Goal: Task Accomplishment & Management: Manage account settings

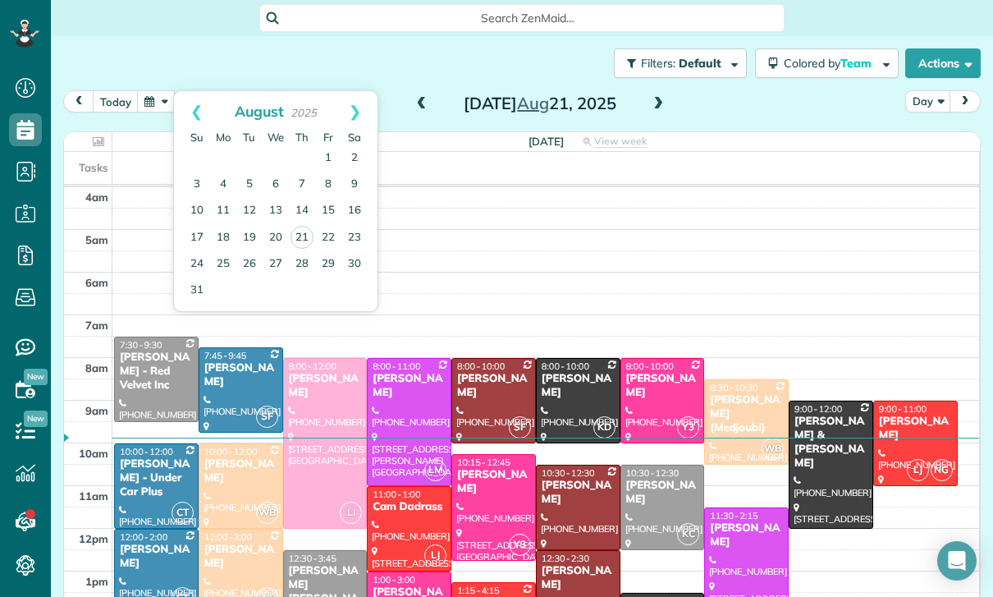
scroll to position [7, 7]
click at [331, 231] on link "22" at bounding box center [328, 238] width 26 height 26
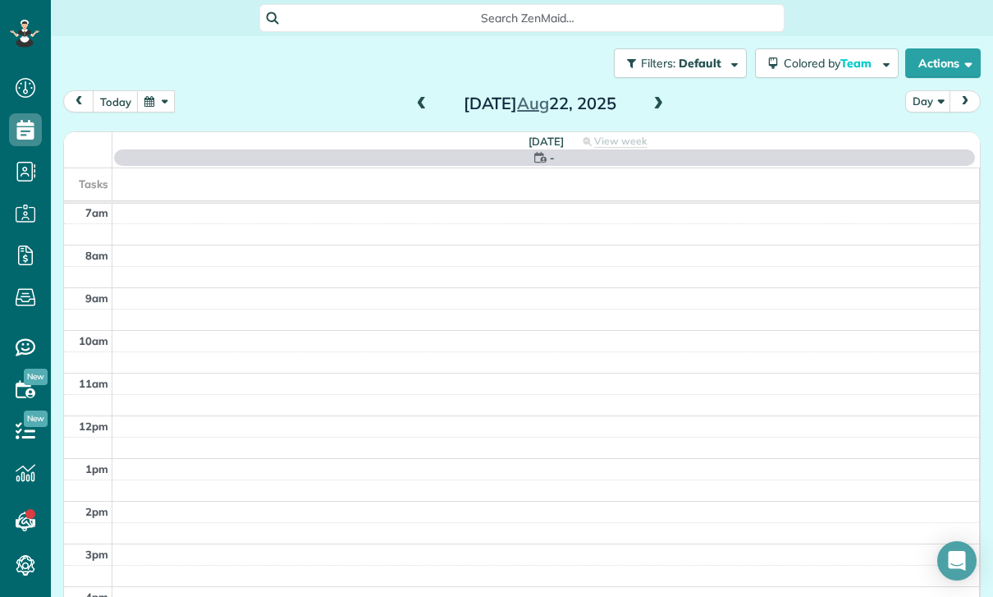
scroll to position [129, 0]
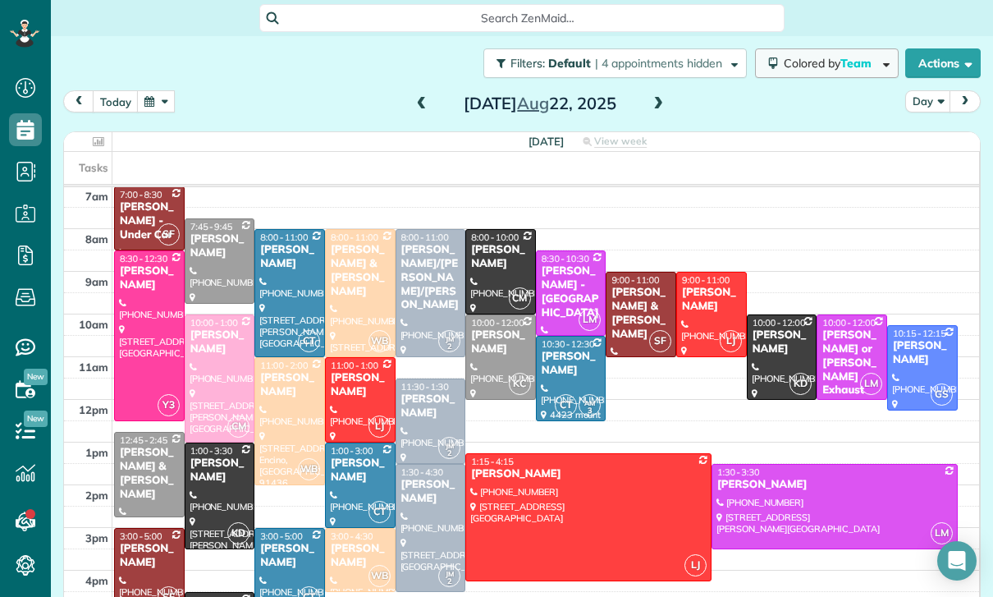
click at [857, 68] on span "Team" at bounding box center [857, 63] width 34 height 15
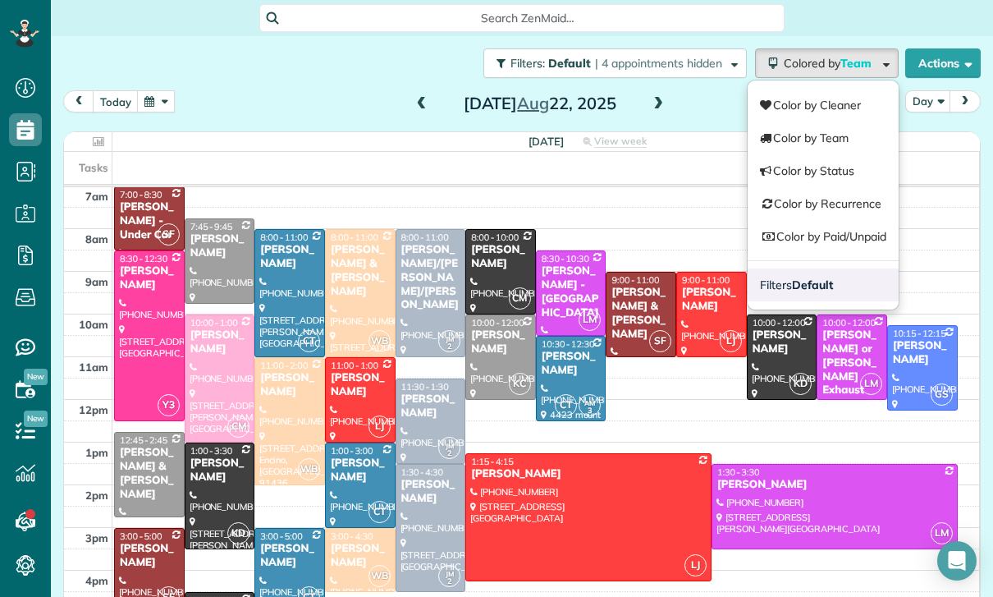
click at [798, 277] on strong "Default" at bounding box center [812, 284] width 41 height 15
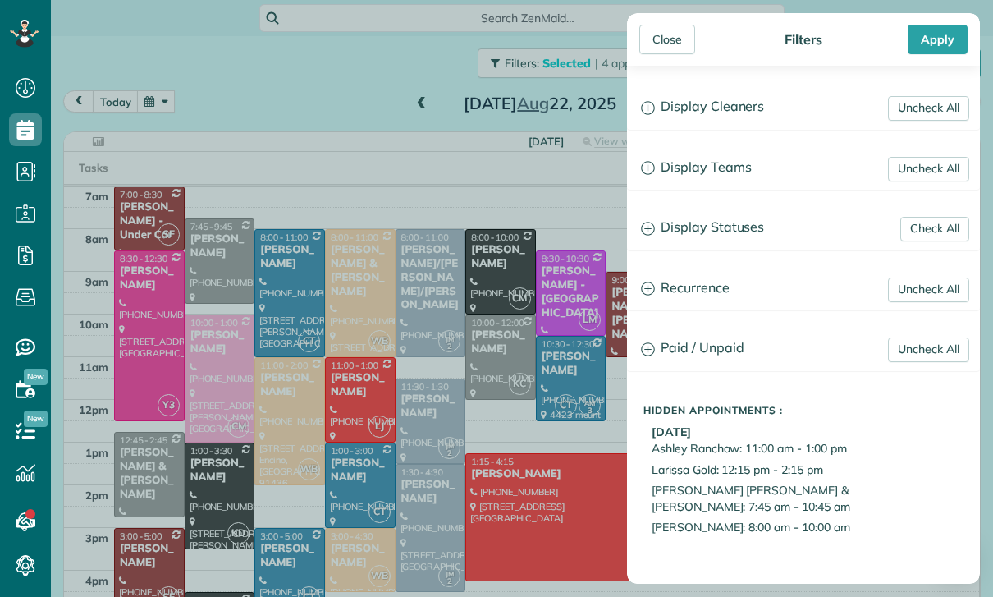
click at [715, 232] on h3 "Display Statuses" at bounding box center [803, 228] width 351 height 42
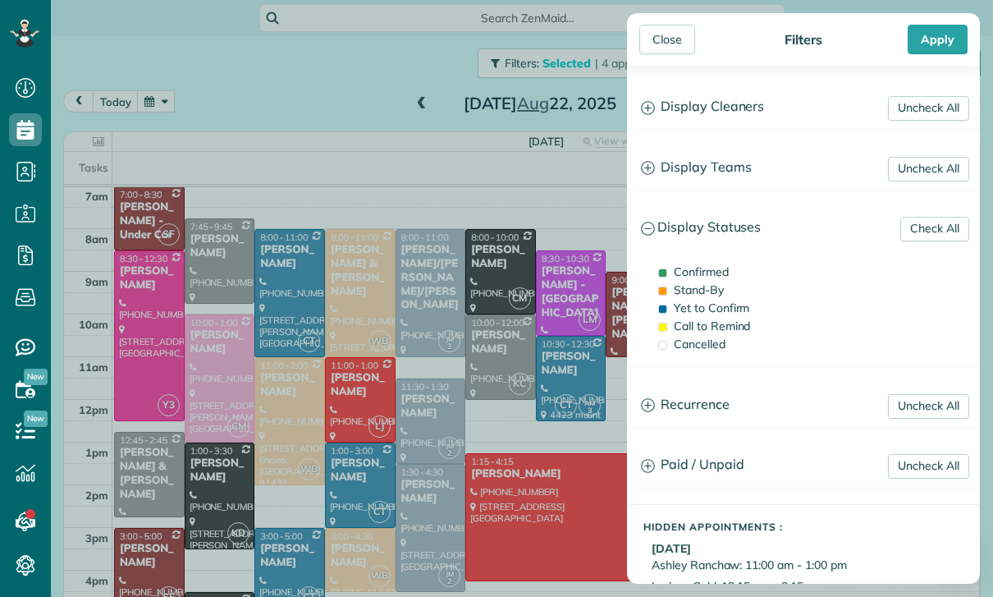
click at [700, 359] on div "Confirmed Stand-By Yet to Confirm Call to Remind Cancelled" at bounding box center [803, 307] width 351 height 117
click at [951, 52] on div "Apply" at bounding box center [938, 40] width 60 height 30
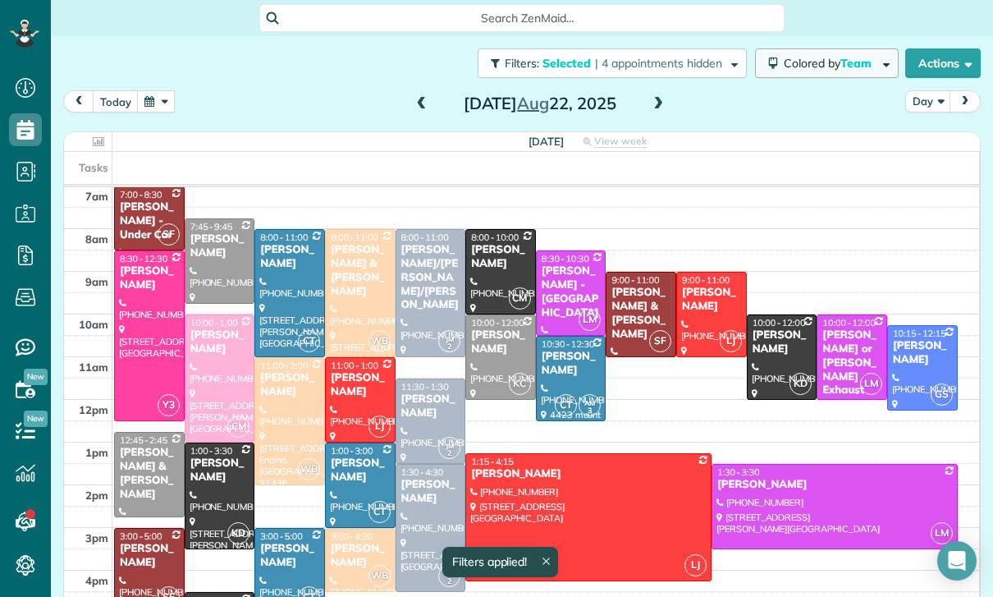
click at [814, 65] on span "Colored by Team" at bounding box center [831, 63] width 94 height 15
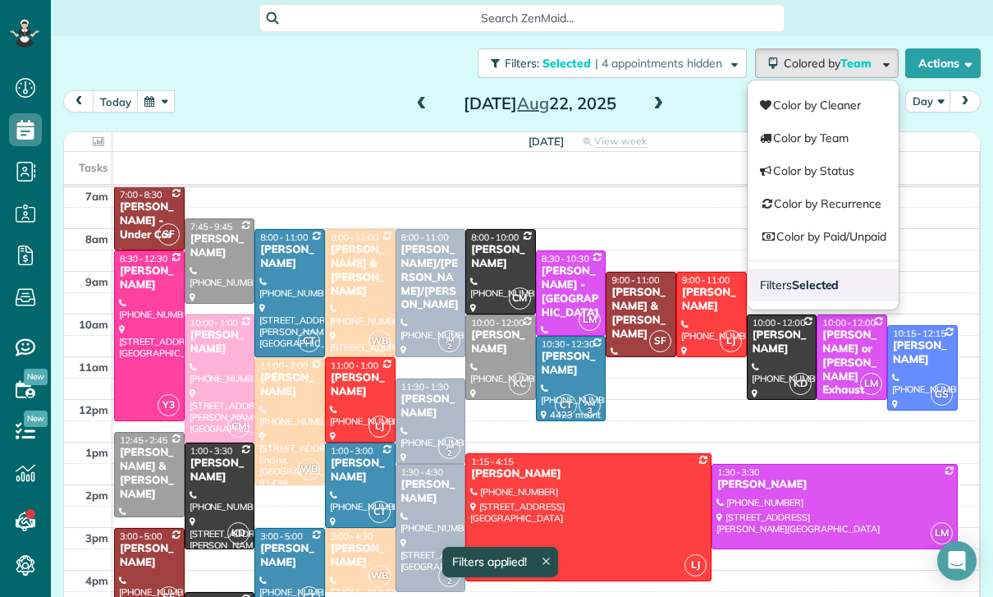
click at [811, 290] on strong "Selected" at bounding box center [816, 284] width 48 height 15
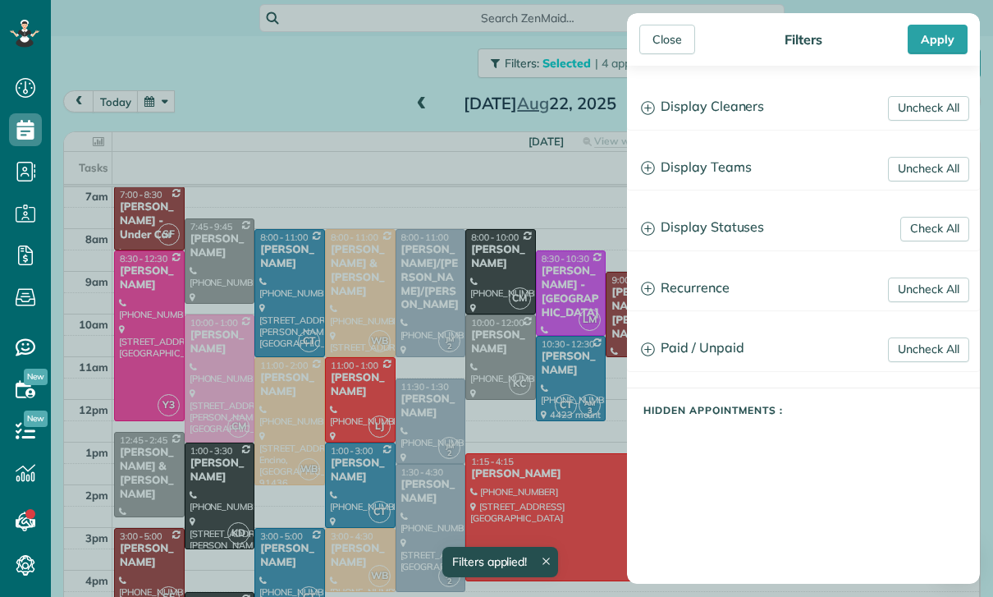
click at [734, 237] on h3 "Display Statuses" at bounding box center [803, 228] width 351 height 42
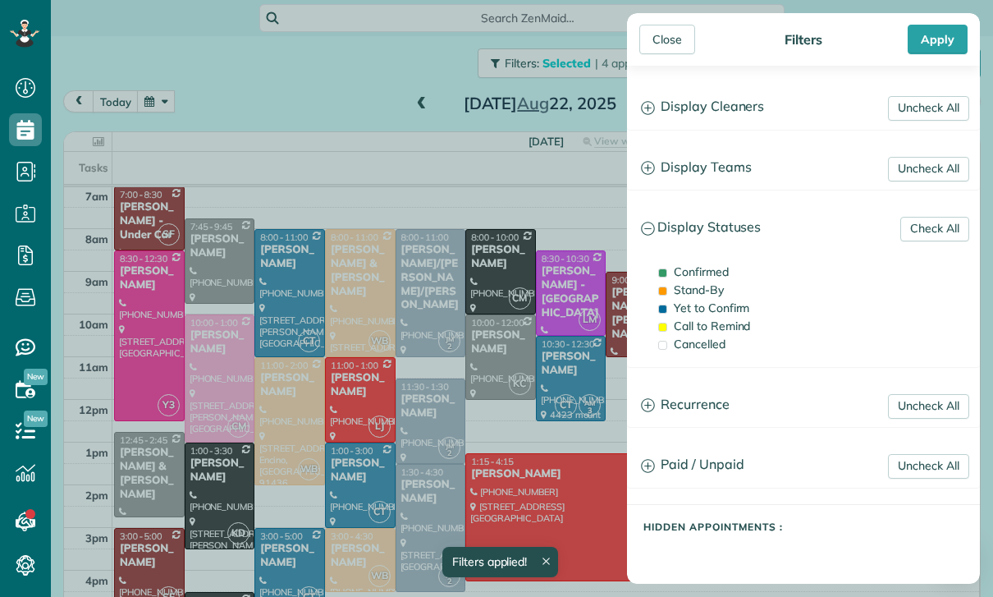
click at [702, 359] on div "Confirmed Stand-By Yet to Confirm Call to Remind Cancelled" at bounding box center [803, 307] width 351 height 117
click at [944, 51] on div "Apply" at bounding box center [938, 40] width 60 height 30
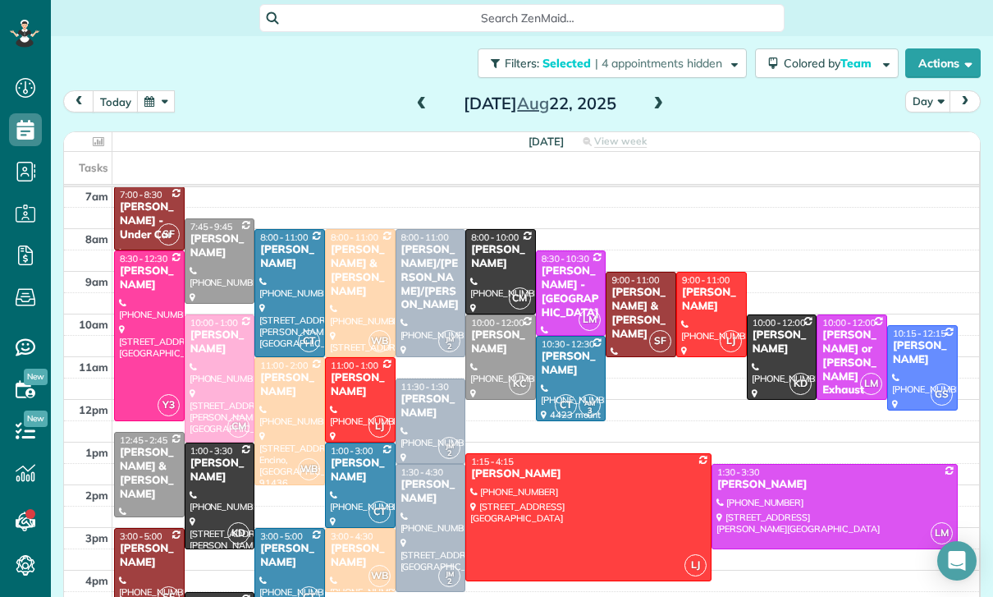
click at [158, 99] on button "button" at bounding box center [156, 101] width 38 height 22
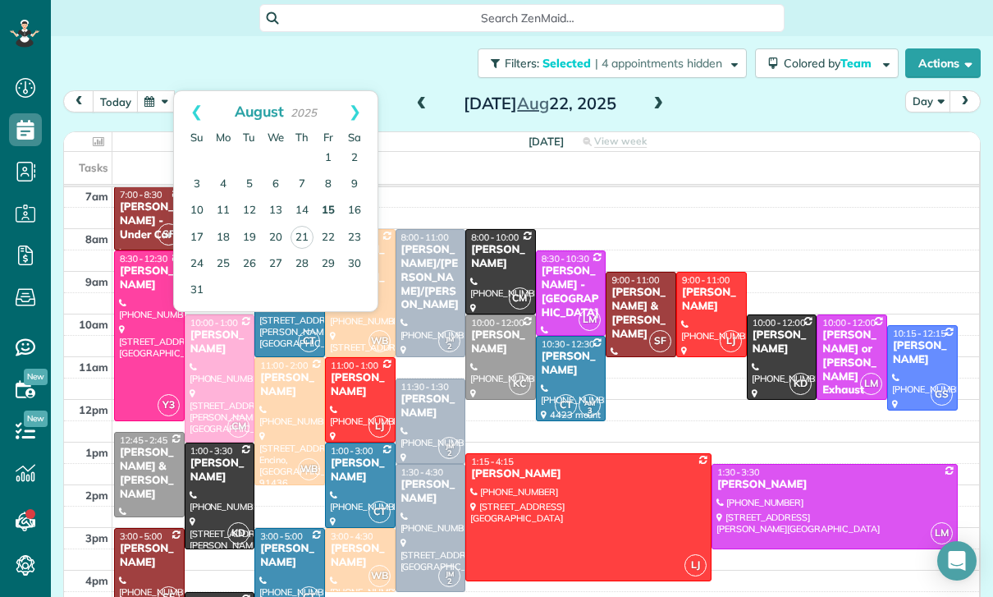
click at [332, 211] on link "15" at bounding box center [328, 211] width 26 height 26
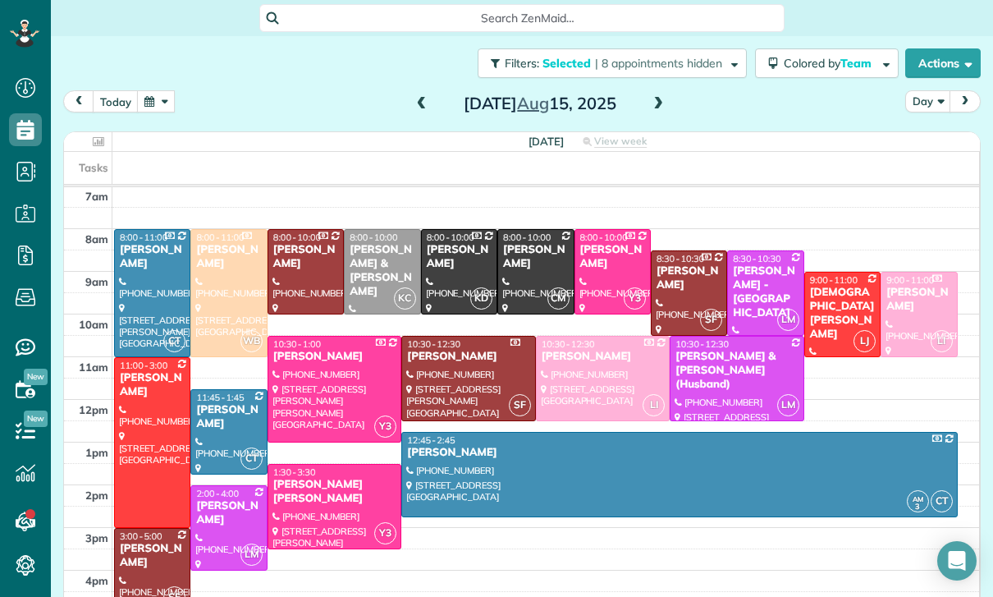
click at [169, 92] on button "button" at bounding box center [156, 101] width 38 height 22
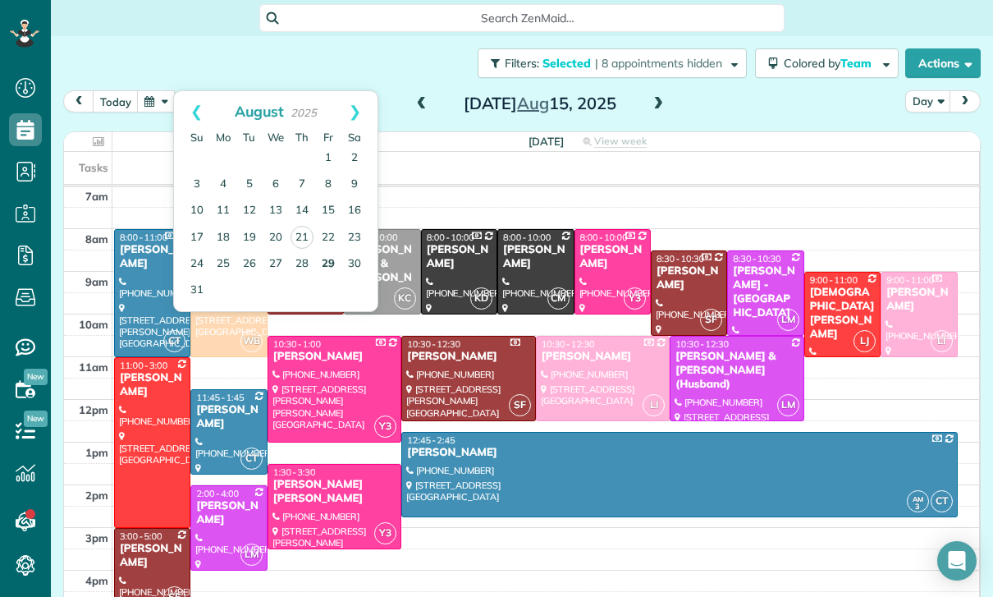
click at [334, 261] on link "29" at bounding box center [328, 264] width 26 height 26
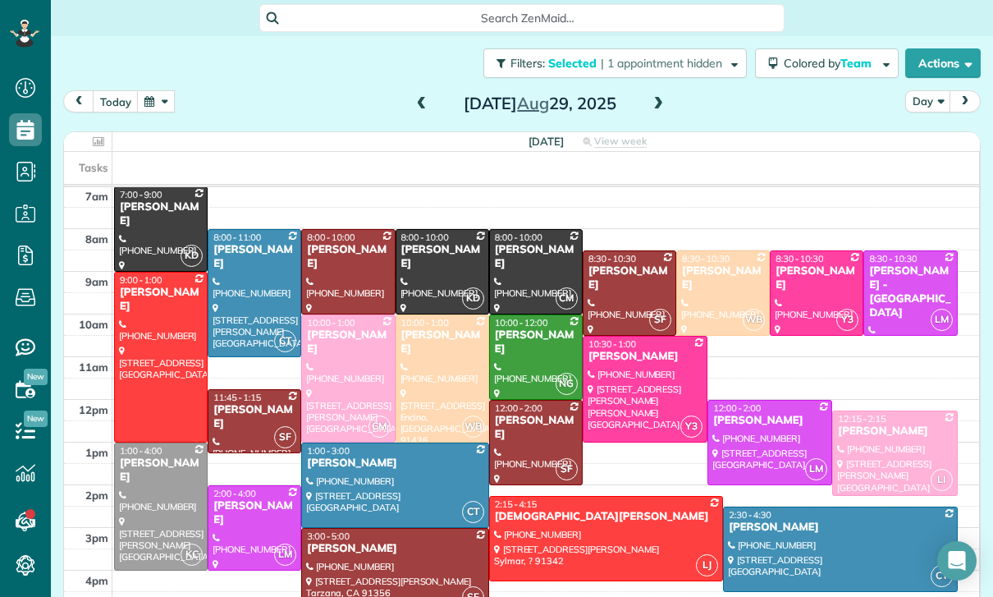
click at [149, 112] on button "button" at bounding box center [156, 101] width 38 height 22
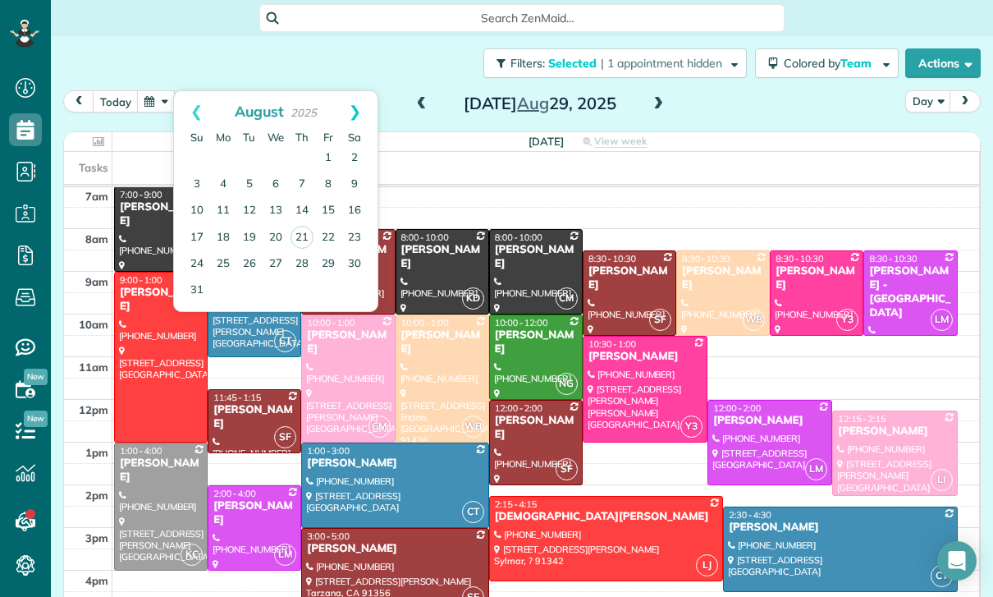
click at [359, 108] on link "Next" at bounding box center [354, 111] width 45 height 41
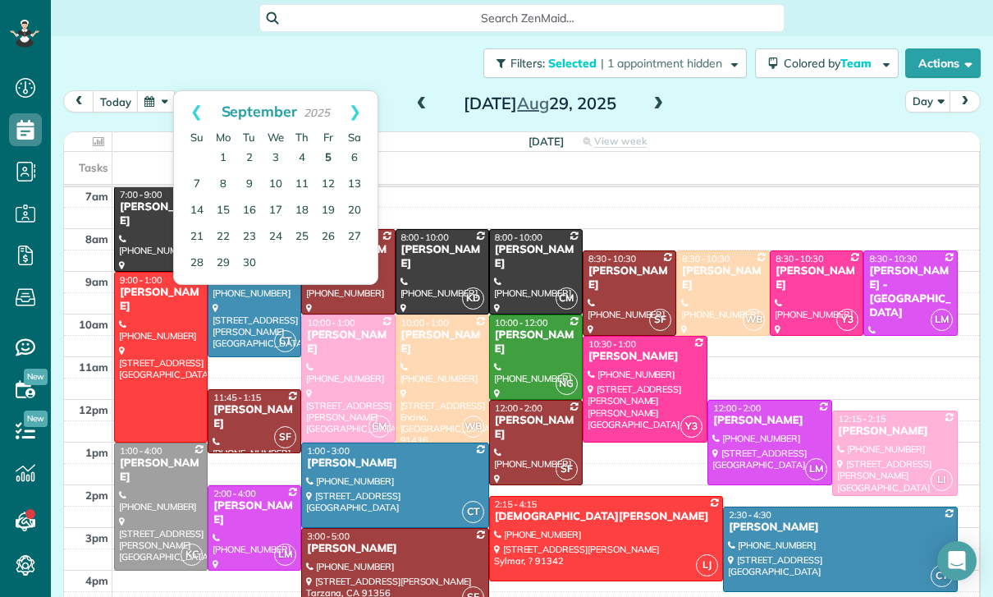
click at [327, 161] on link "5" at bounding box center [328, 158] width 26 height 26
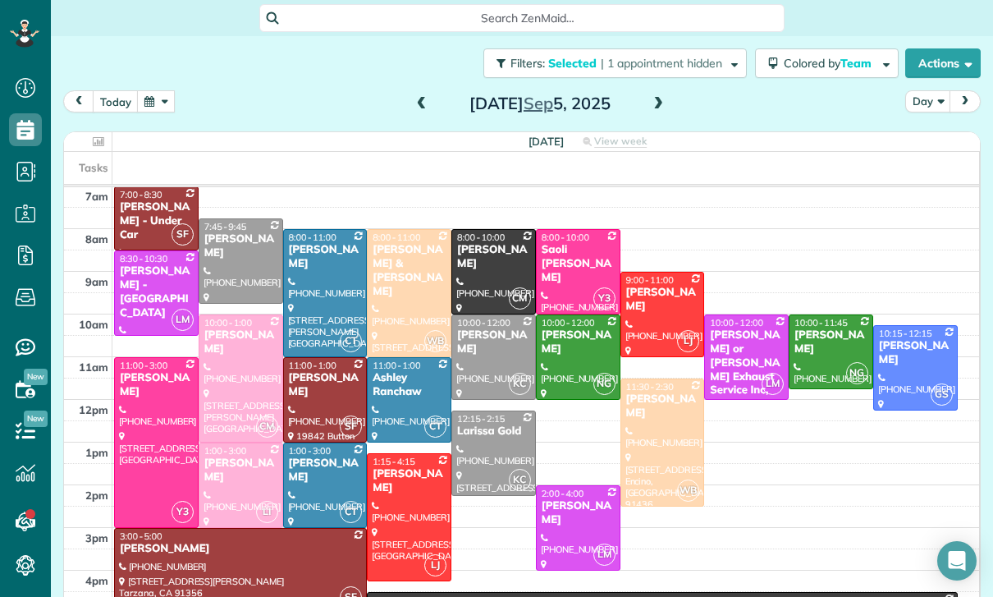
click at [162, 98] on button "button" at bounding box center [156, 101] width 38 height 22
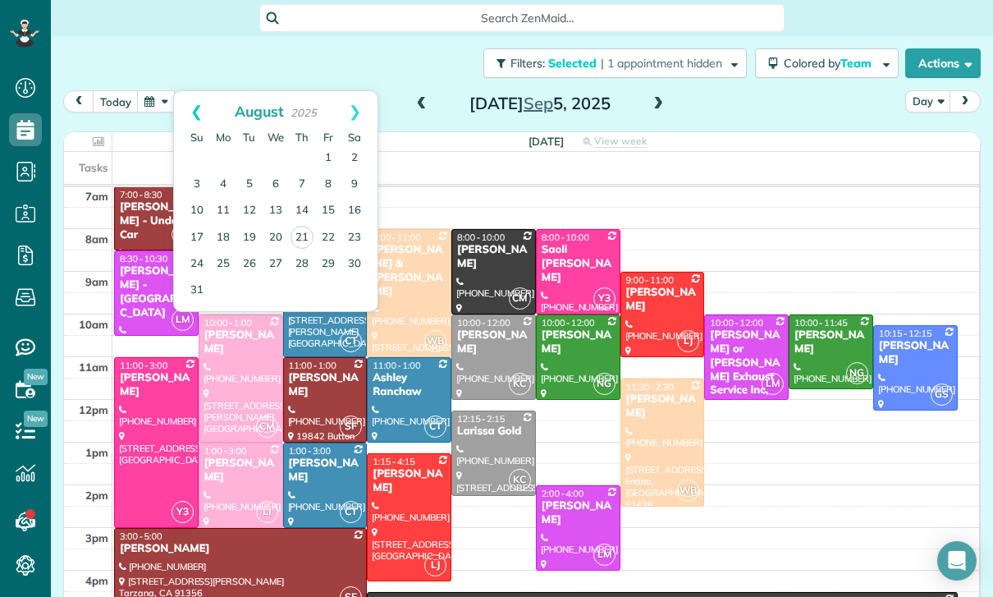
click at [197, 117] on link "Prev" at bounding box center [196, 111] width 45 height 41
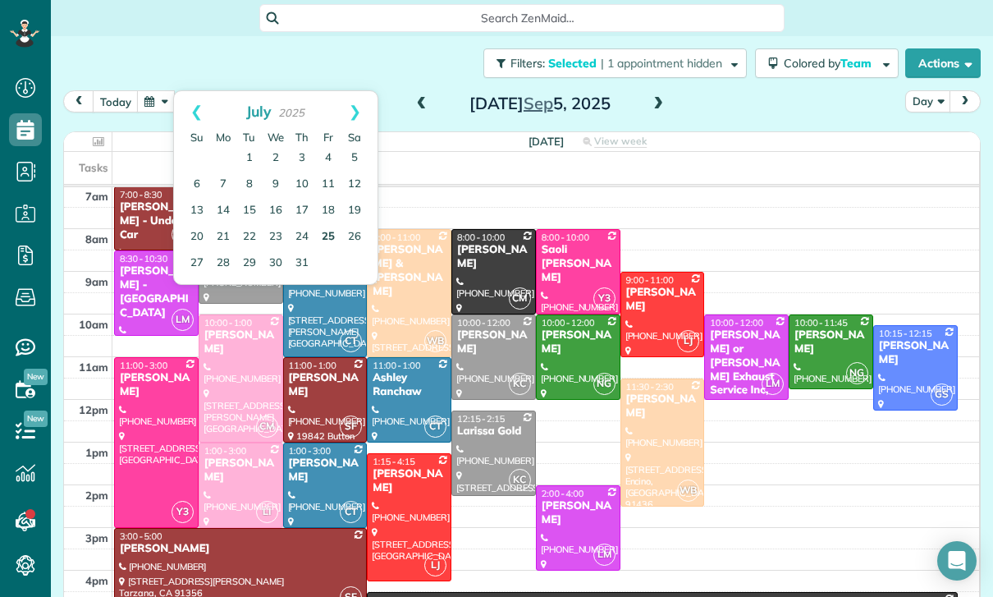
click at [322, 237] on link "25" at bounding box center [328, 237] width 26 height 26
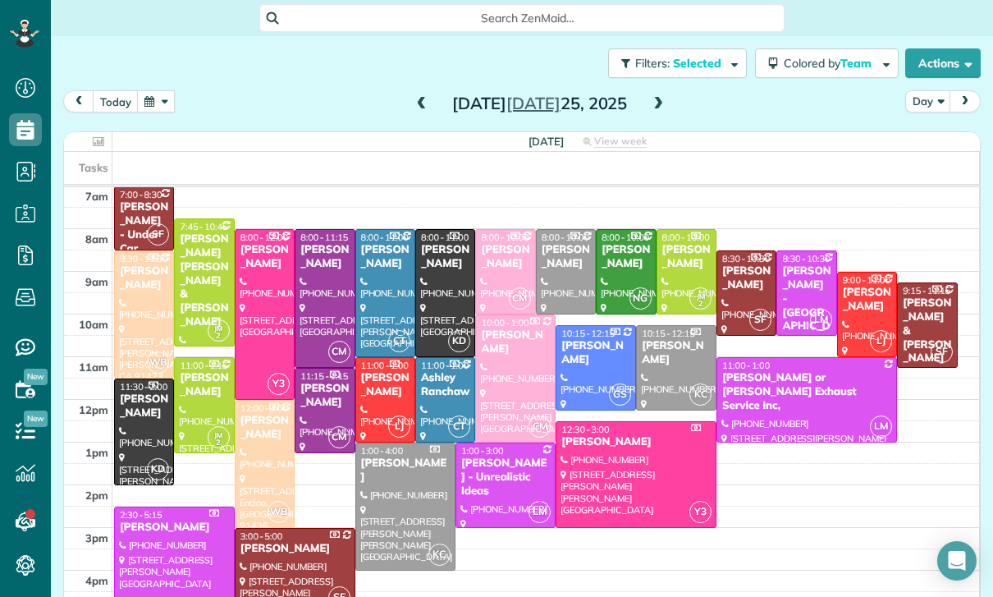
click at [194, 272] on div "[PERSON_NAME] [PERSON_NAME] & [PERSON_NAME]" at bounding box center [204, 280] width 50 height 97
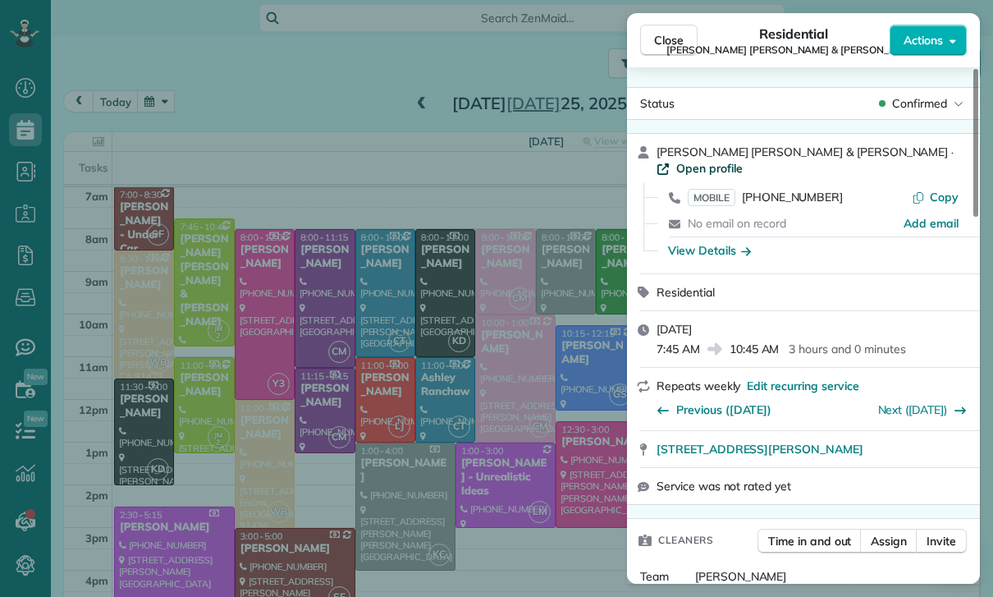
click at [743, 160] on span "Open profile" at bounding box center [709, 168] width 66 height 16
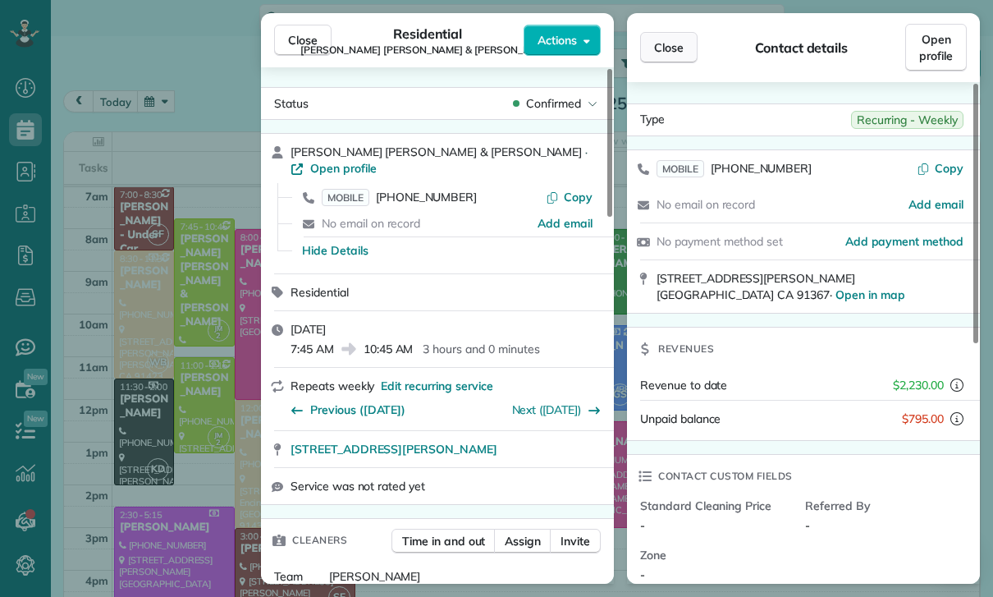
click at [674, 48] on span "Close" at bounding box center [669, 47] width 30 height 16
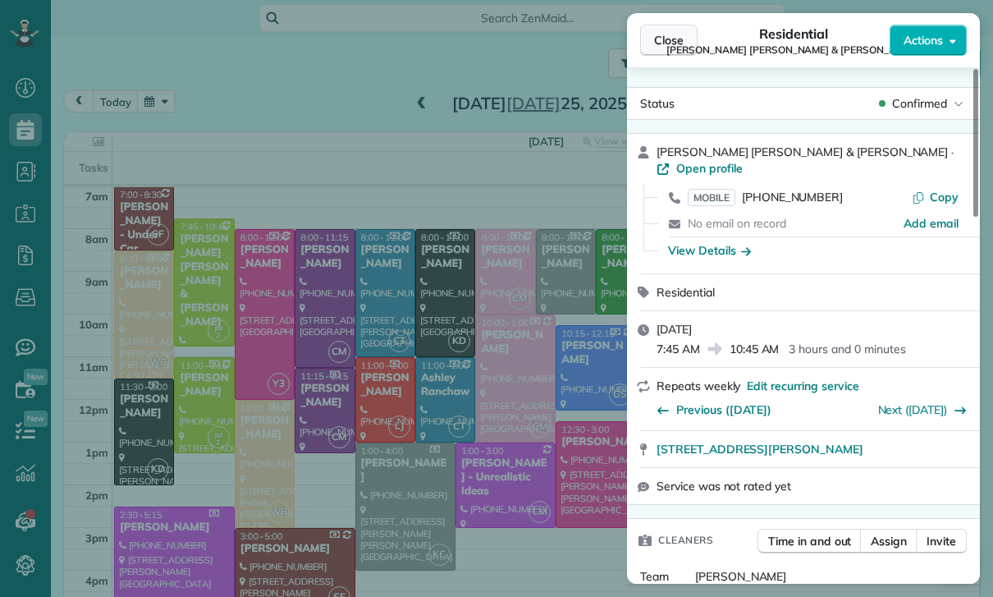
click at [664, 48] on span "Close" at bounding box center [669, 40] width 30 height 16
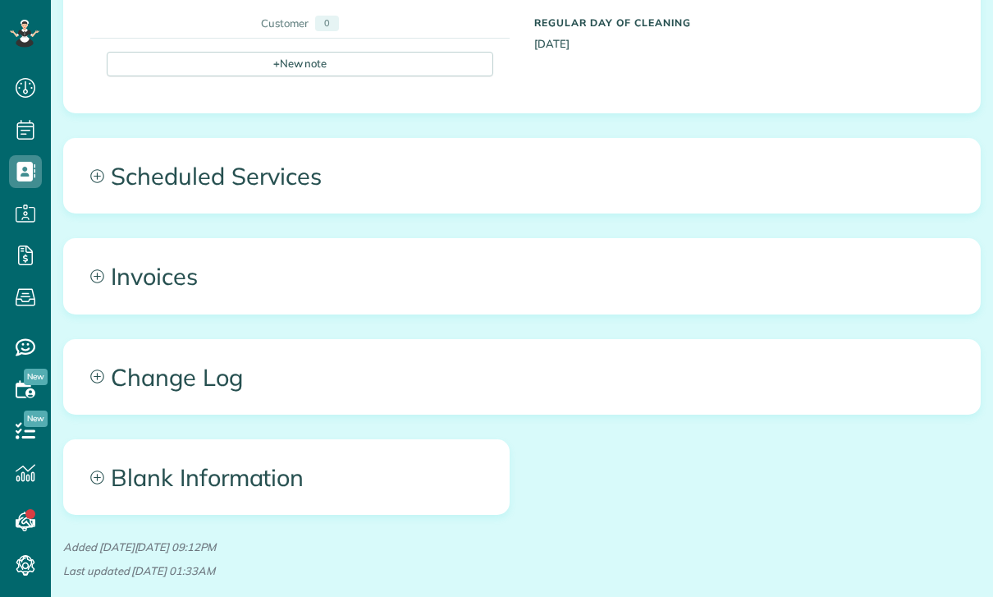
scroll to position [599, 0]
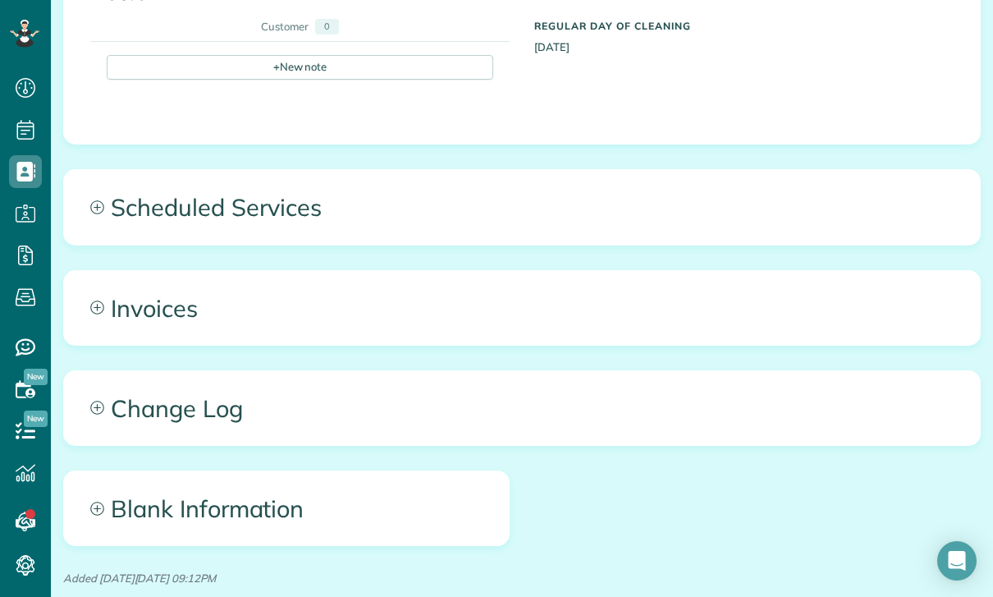
click at [153, 170] on span "Scheduled Services" at bounding box center [522, 207] width 916 height 74
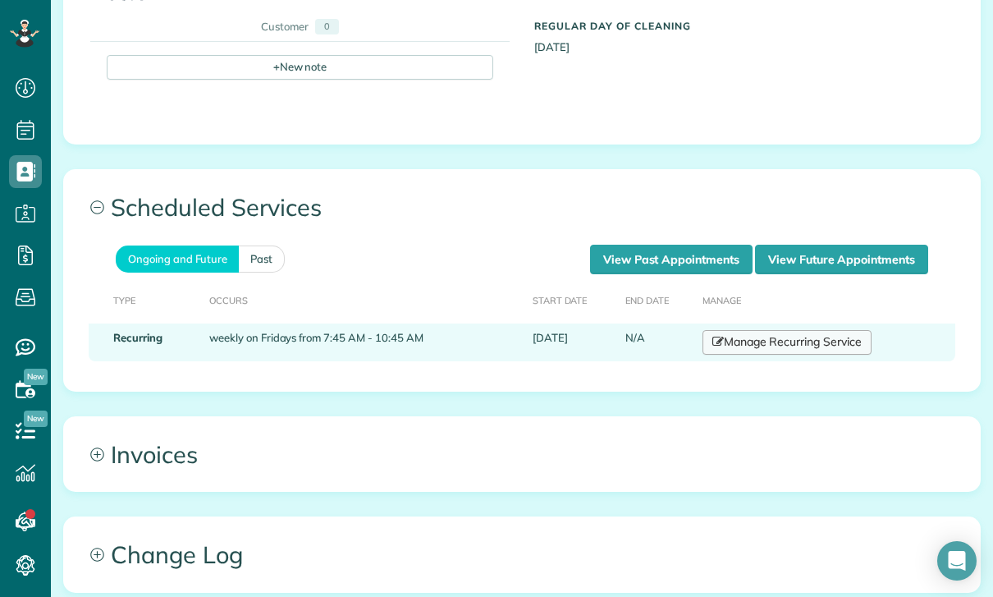
click at [793, 330] on link "Manage Recurring Service" at bounding box center [786, 342] width 169 height 25
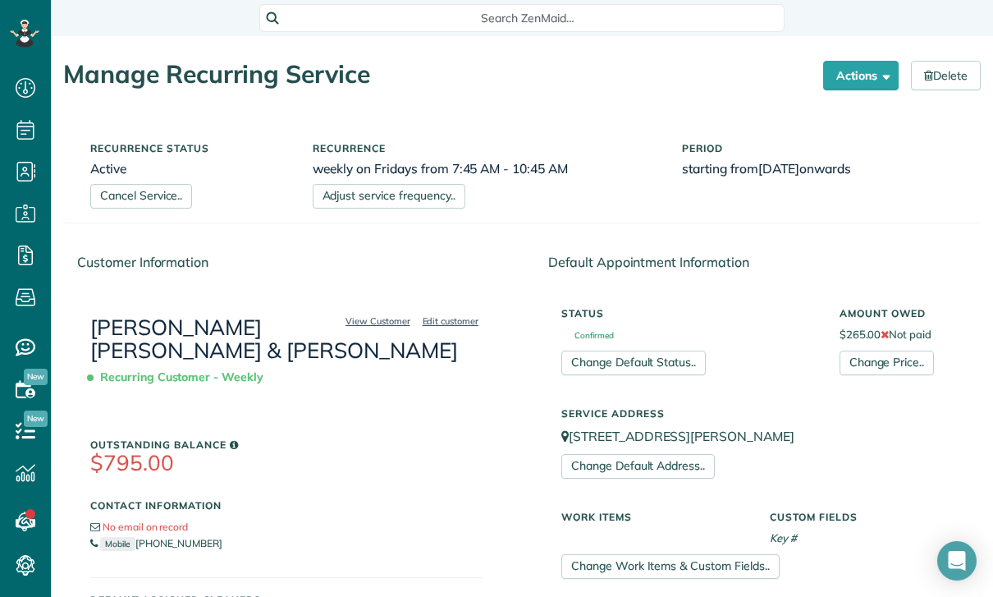
scroll to position [7, 7]
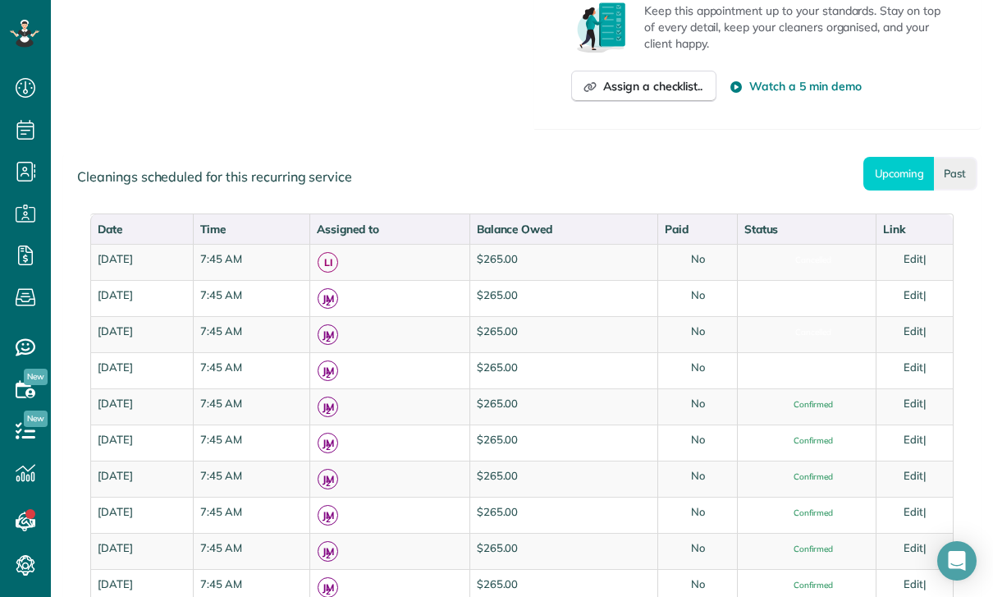
click at [954, 175] on link "Past" at bounding box center [955, 174] width 43 height 34
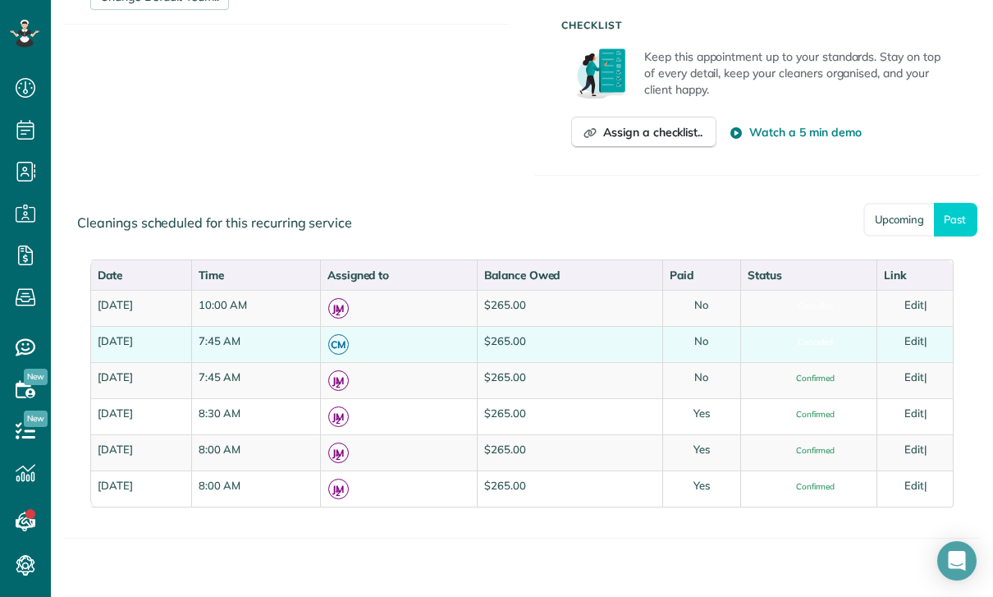
click at [923, 336] on link "Edit" at bounding box center [914, 340] width 20 height 13
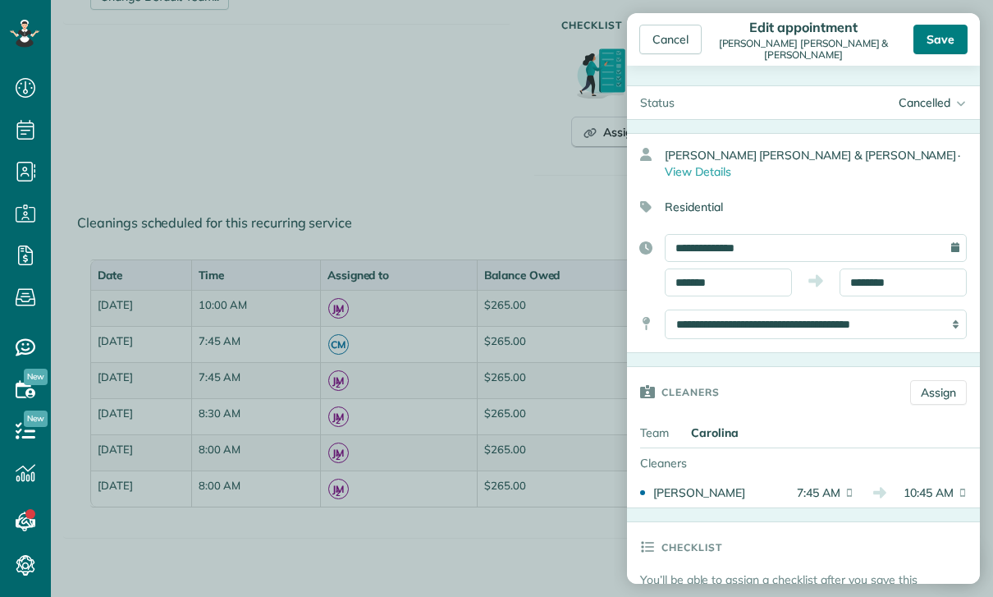
click at [944, 48] on div "Save" at bounding box center [940, 40] width 54 height 30
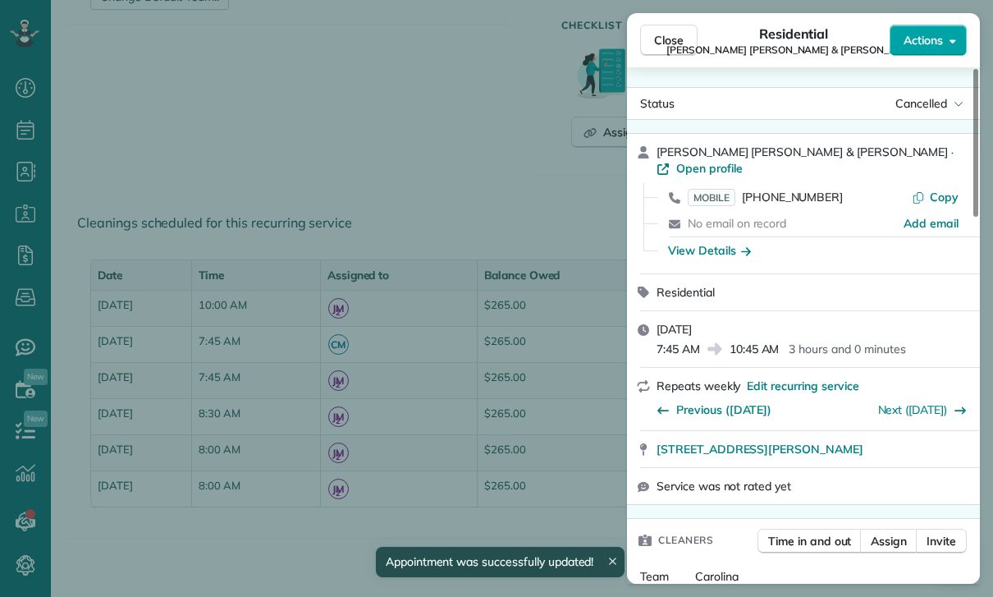
click at [940, 53] on button "Actions" at bounding box center [928, 40] width 77 height 31
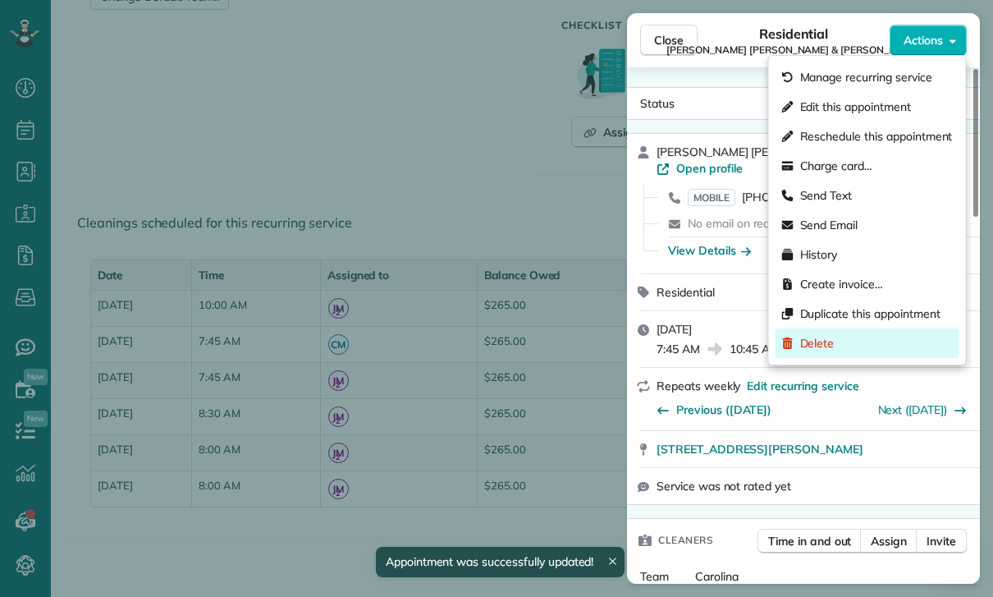
click at [812, 349] on span "Delete" at bounding box center [817, 343] width 34 height 16
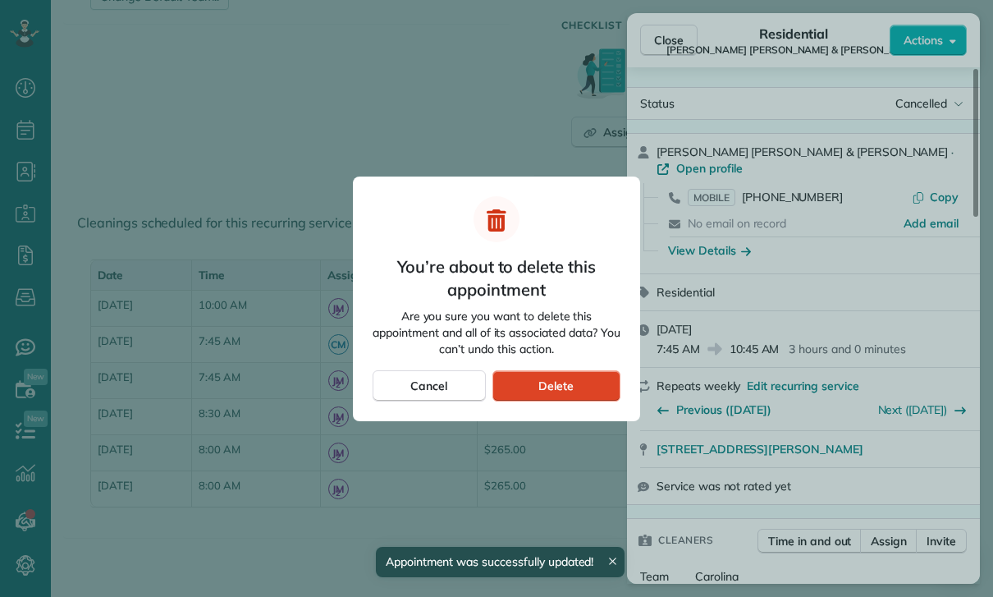
click at [583, 383] on div "Delete" at bounding box center [556, 385] width 128 height 31
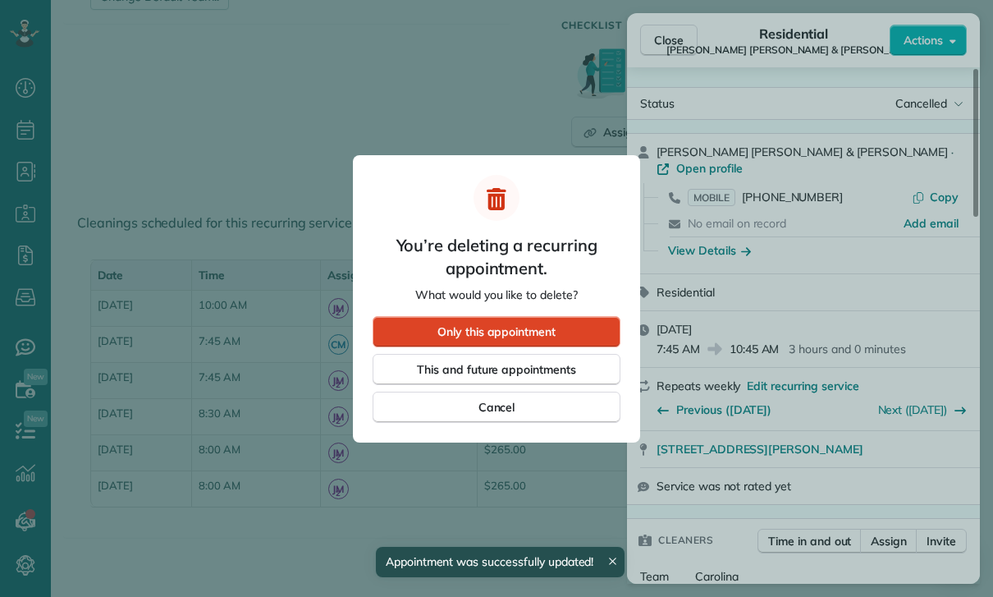
click at [591, 326] on div "Only this appointment" at bounding box center [497, 331] width 248 height 31
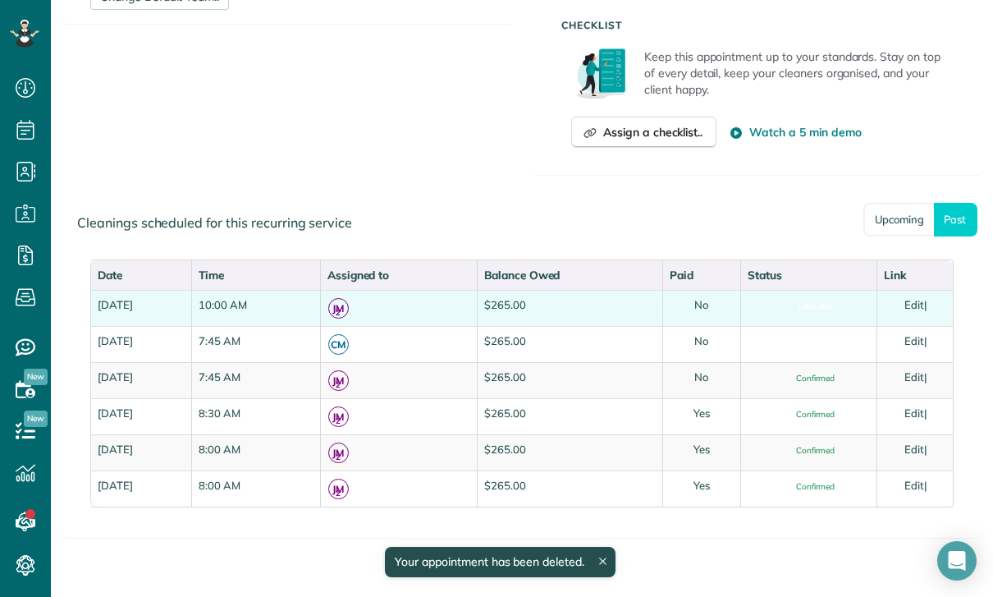
click at [924, 306] on link "Edit" at bounding box center [914, 304] width 20 height 13
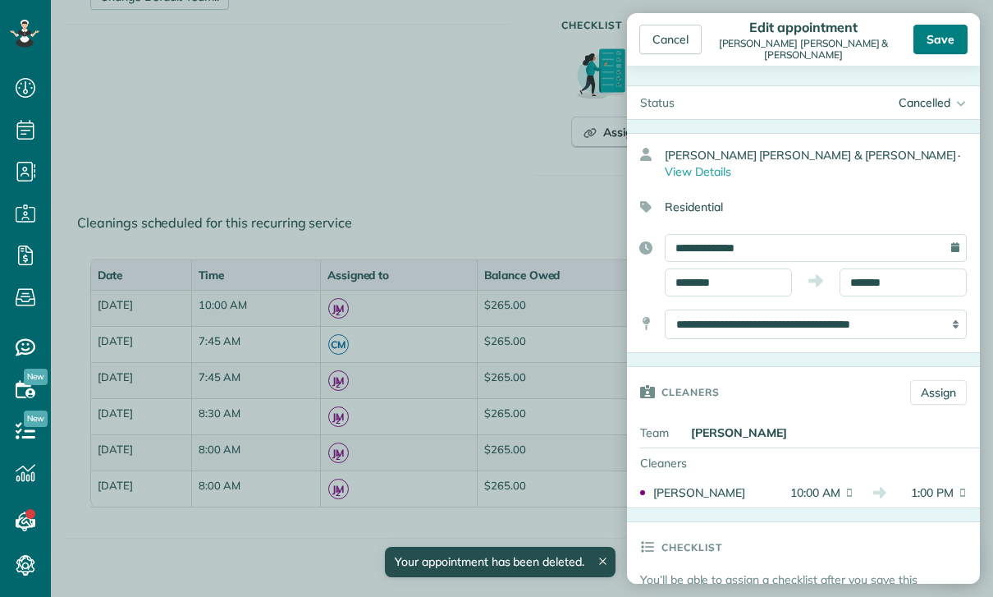
click at [949, 48] on div "Save" at bounding box center [940, 40] width 54 height 30
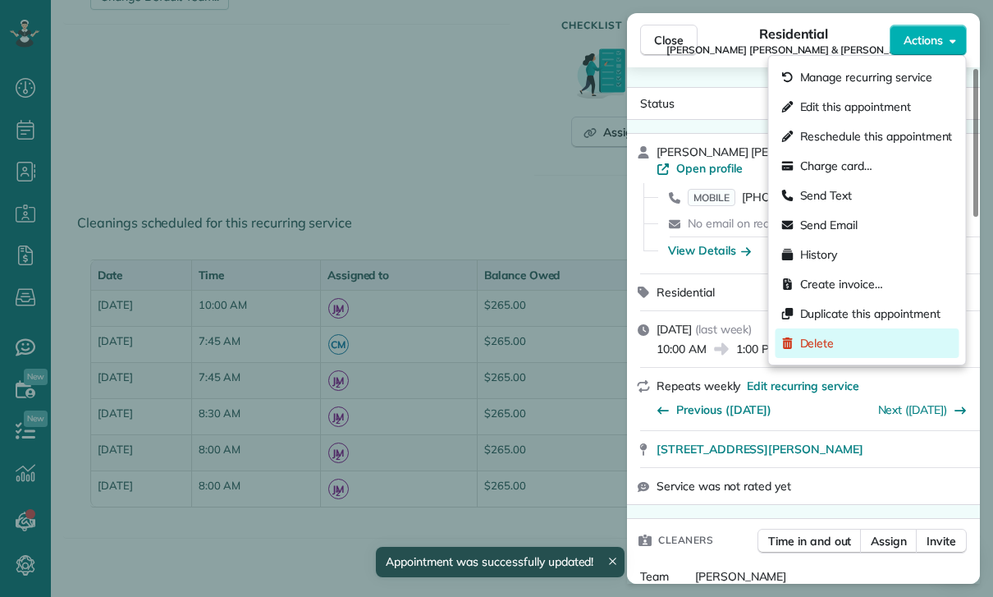
click at [836, 356] on div "Delete" at bounding box center [867, 343] width 184 height 30
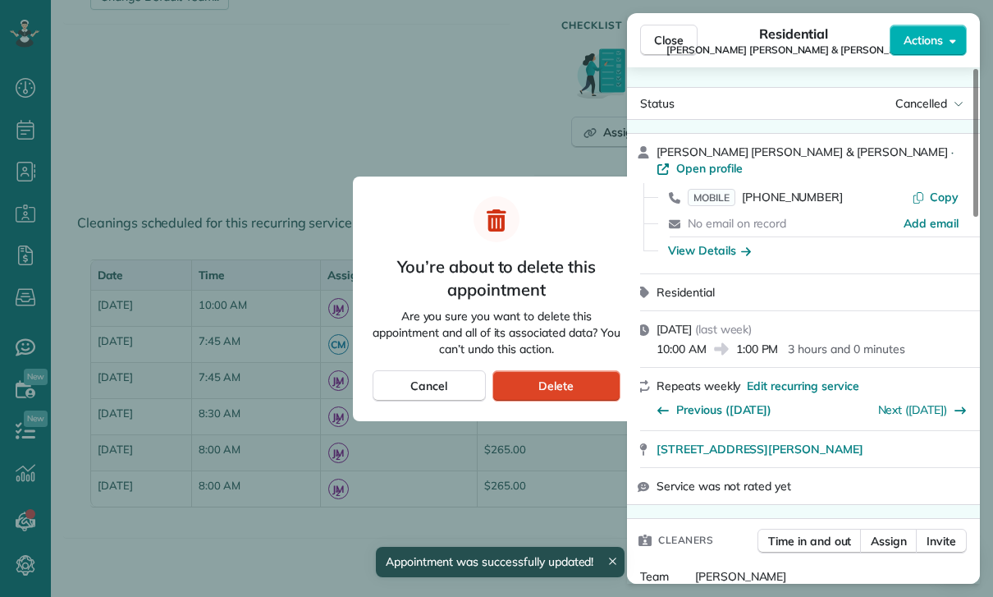
click at [588, 388] on div "Delete" at bounding box center [556, 385] width 128 height 31
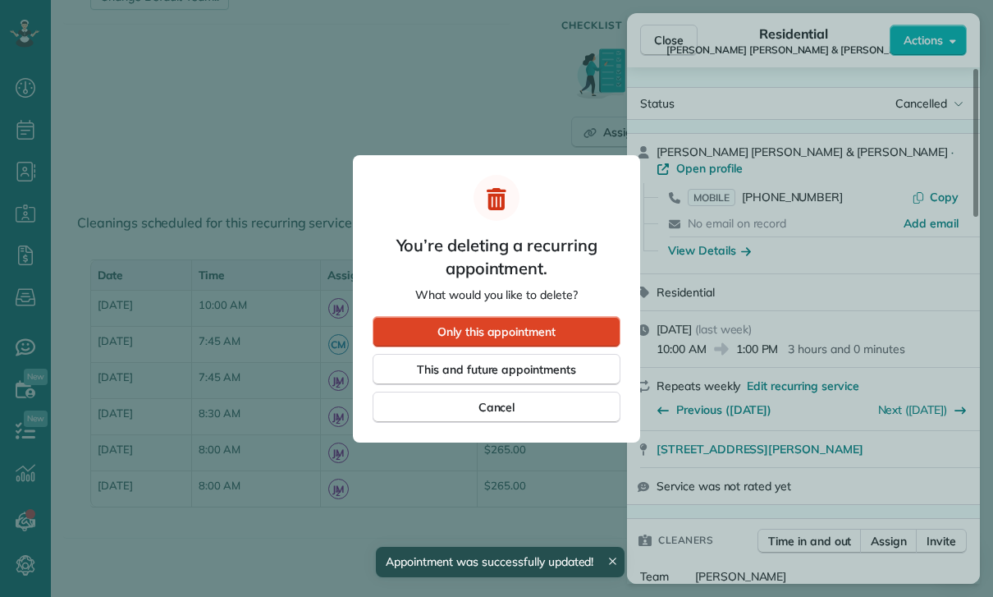
click at [558, 330] on div "Only this appointment" at bounding box center [497, 331] width 248 height 31
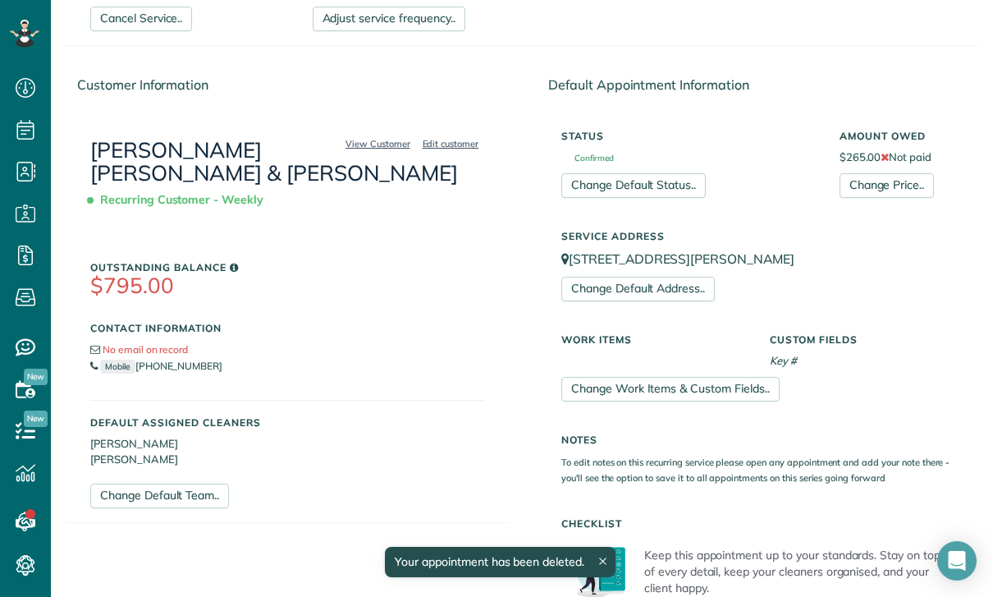
scroll to position [176, 0]
click at [127, 167] on link "[PERSON_NAME] [PERSON_NAME] & [PERSON_NAME]" at bounding box center [274, 162] width 368 height 51
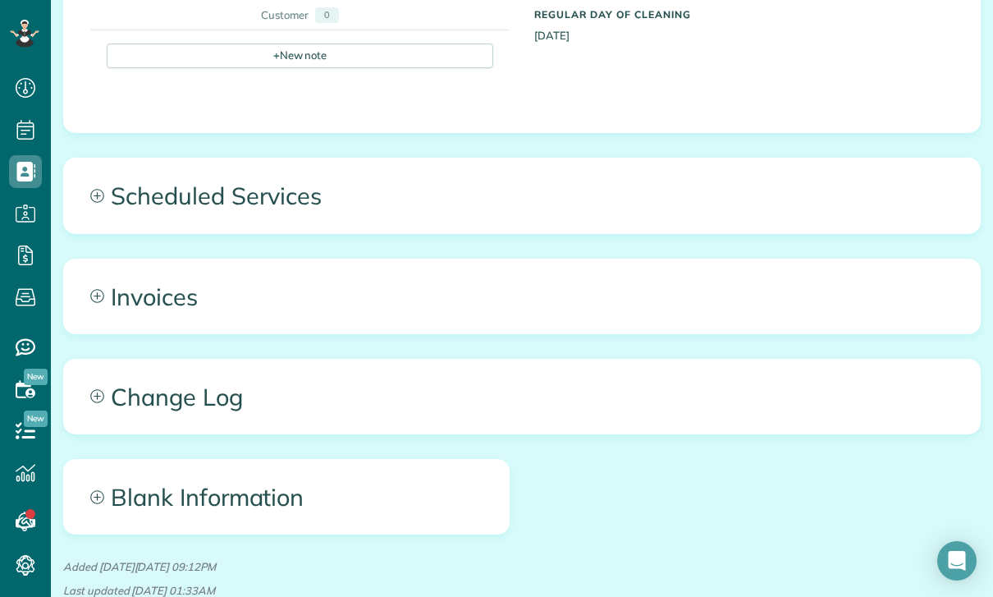
scroll to position [610, 0]
click at [141, 159] on span "Scheduled Services" at bounding box center [522, 196] width 916 height 74
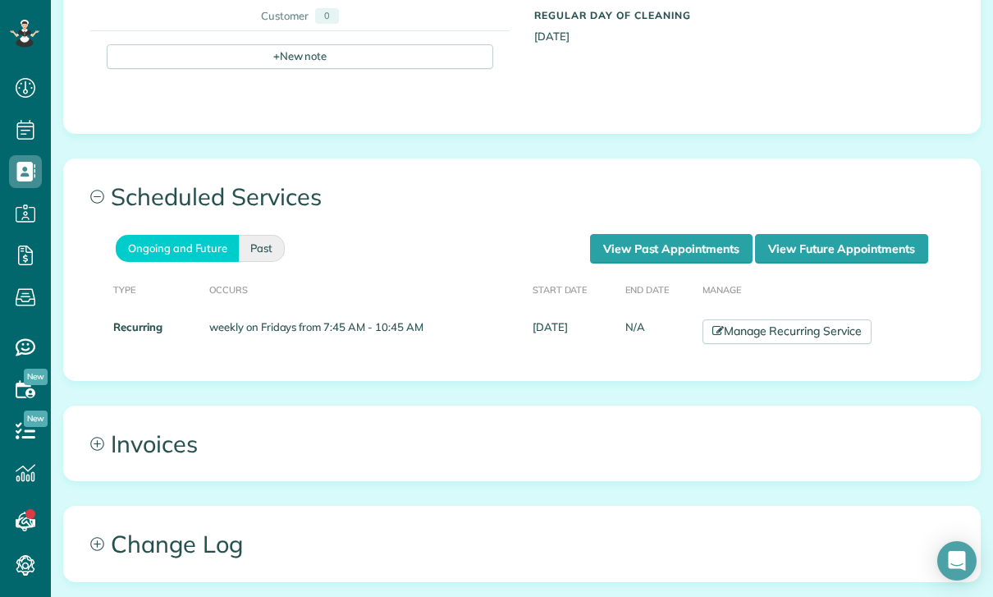
click at [259, 235] on link "Past" at bounding box center [262, 248] width 46 height 27
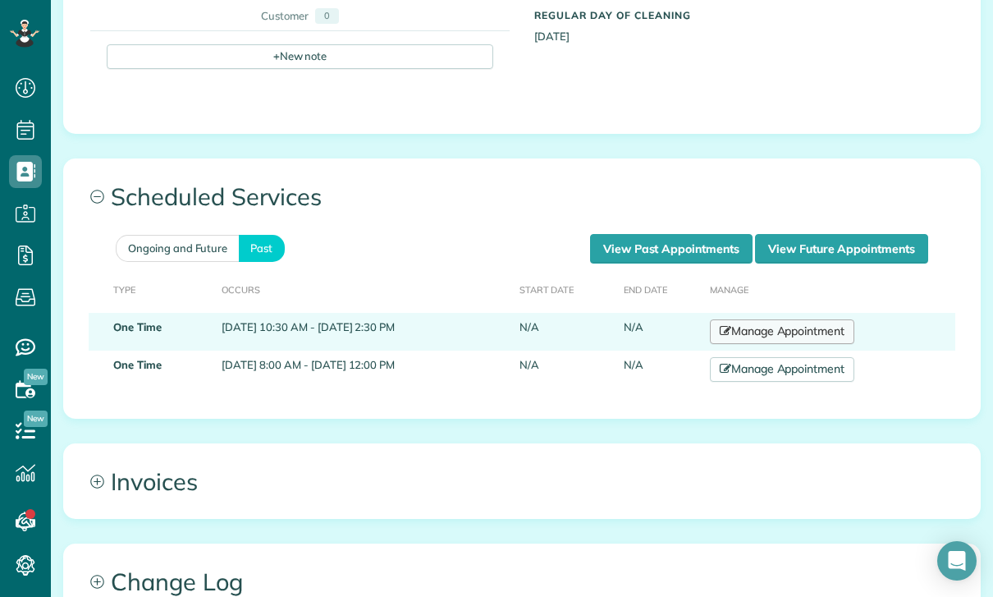
click at [843, 319] on link "Manage Appointment" at bounding box center [782, 331] width 144 height 25
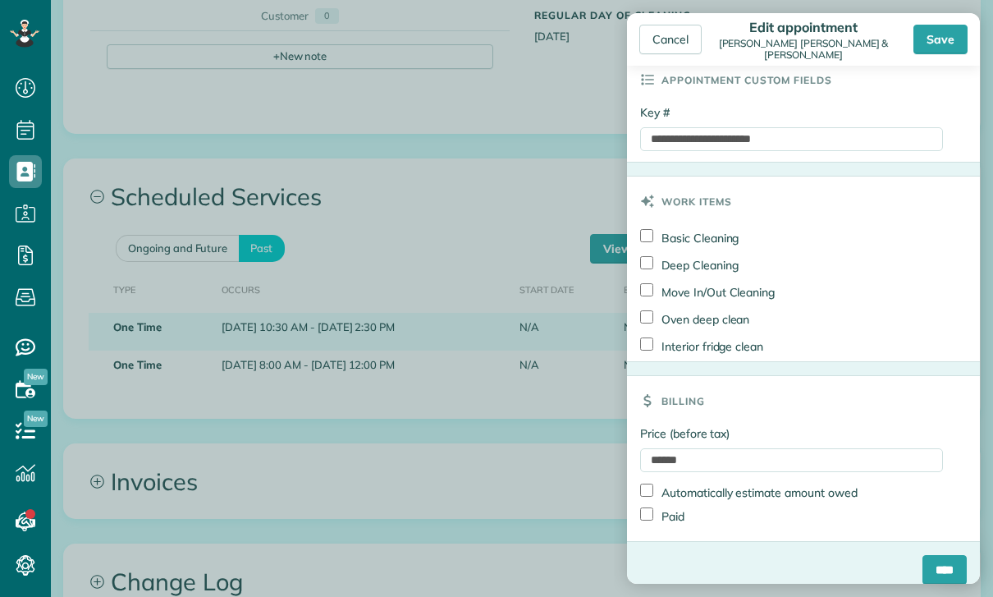
scroll to position [783, 0]
